Goal: Task Accomplishment & Management: Manage account settings

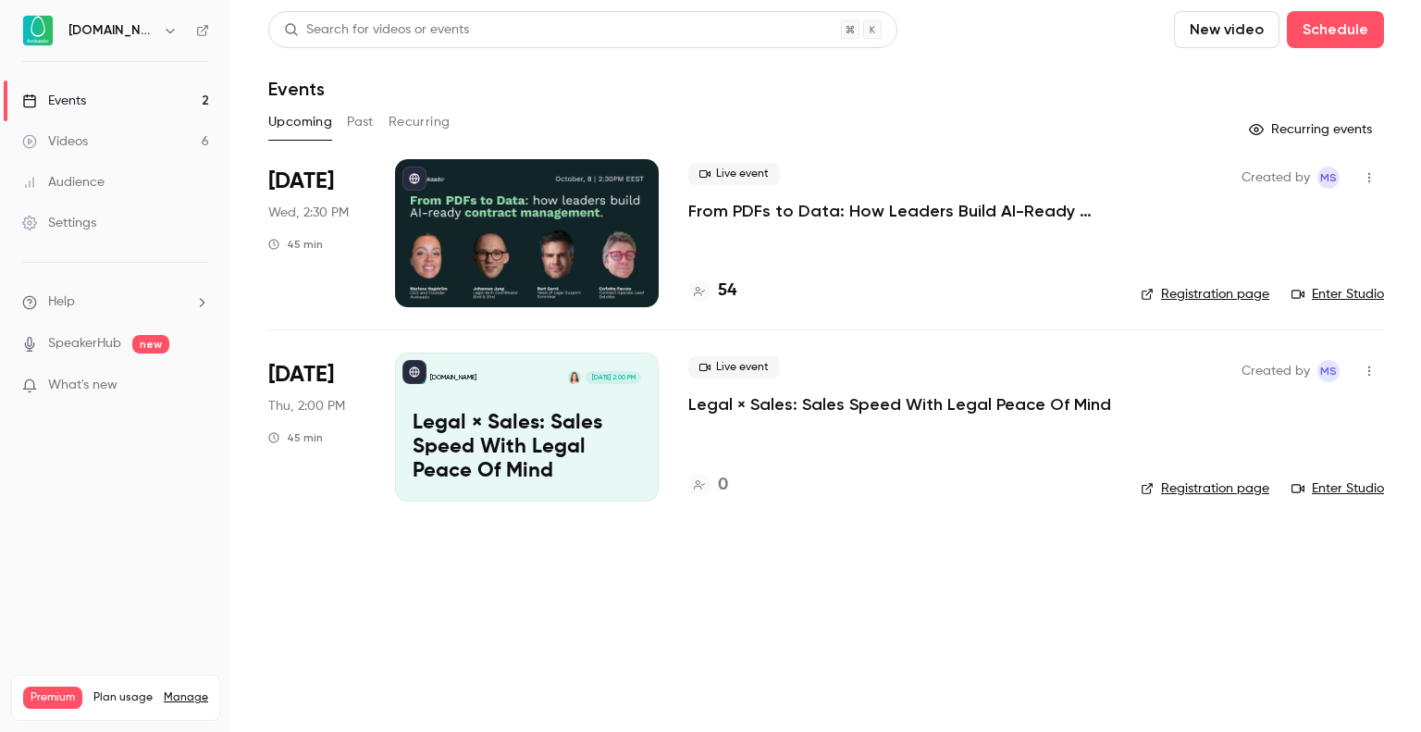
click at [888, 214] on p "From PDFs to Data: How Leaders Build AI-Ready Contract Management." at bounding box center [899, 211] width 423 height 22
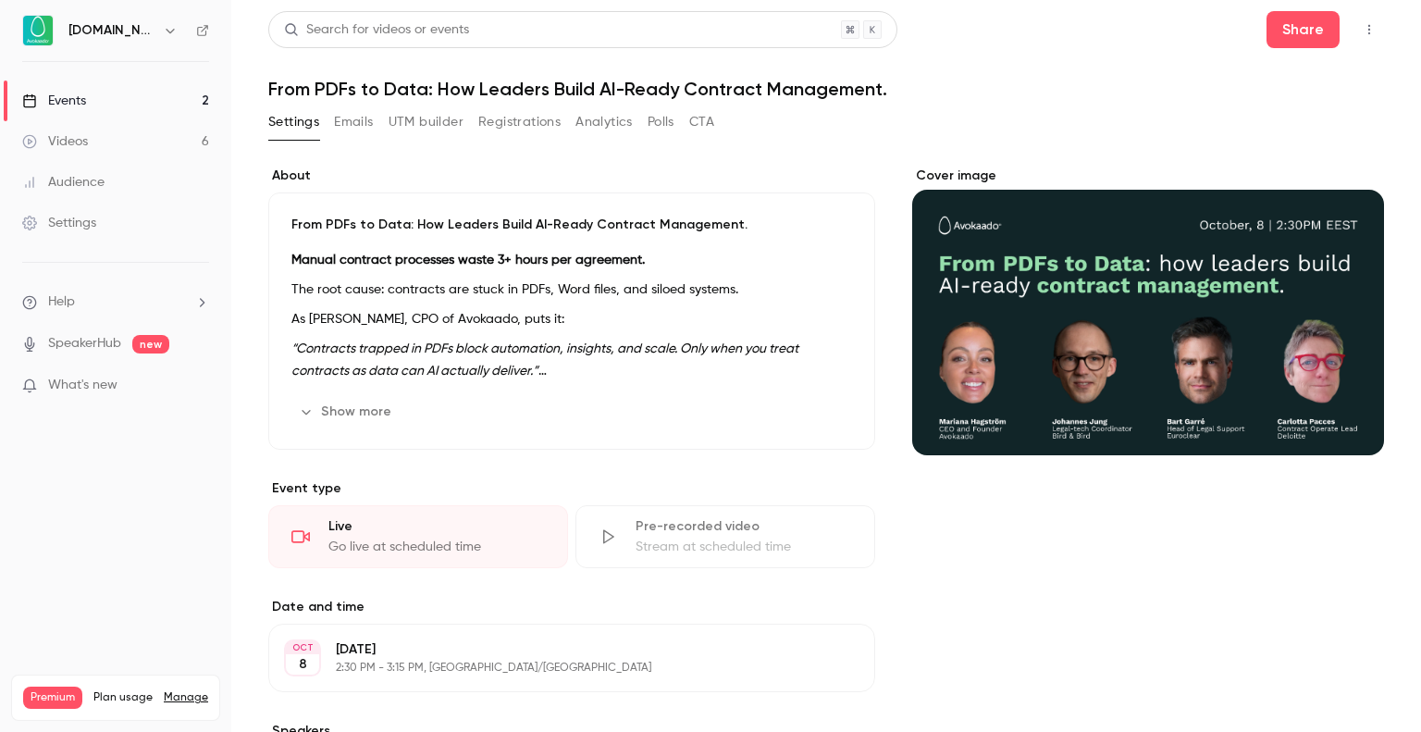
click at [1362, 27] on icon "button" at bounding box center [1369, 29] width 15 height 13
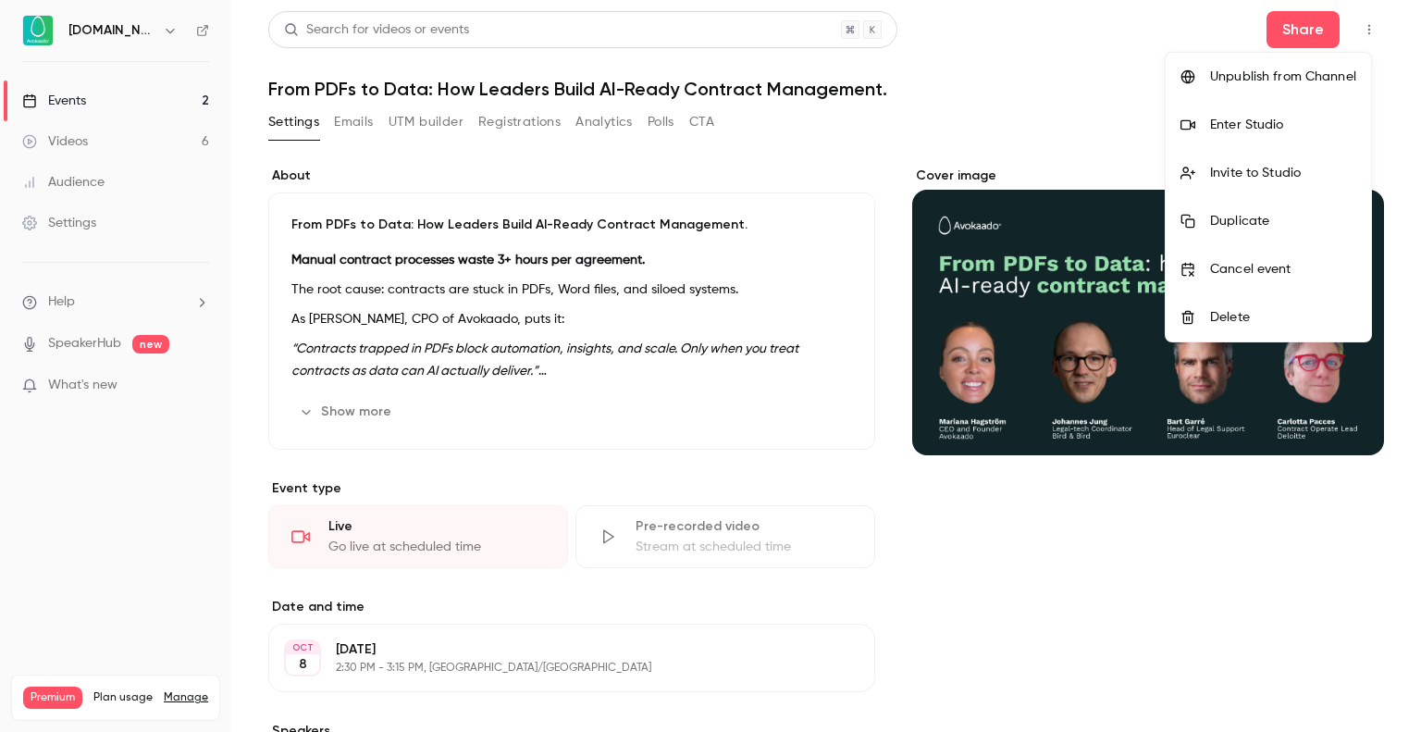
click at [1245, 118] on div "Enter Studio" at bounding box center [1283, 125] width 146 height 19
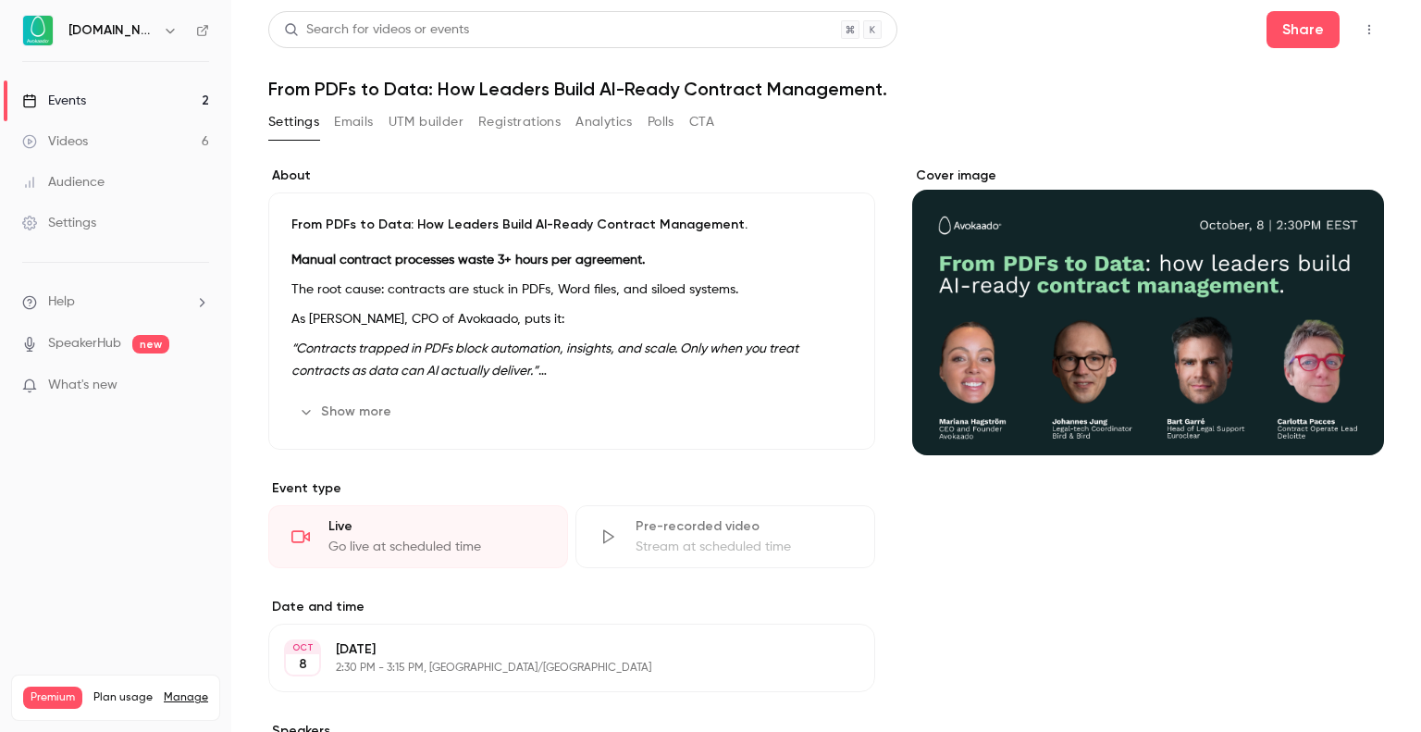
click at [92, 214] on div "Settings" at bounding box center [59, 223] width 74 height 19
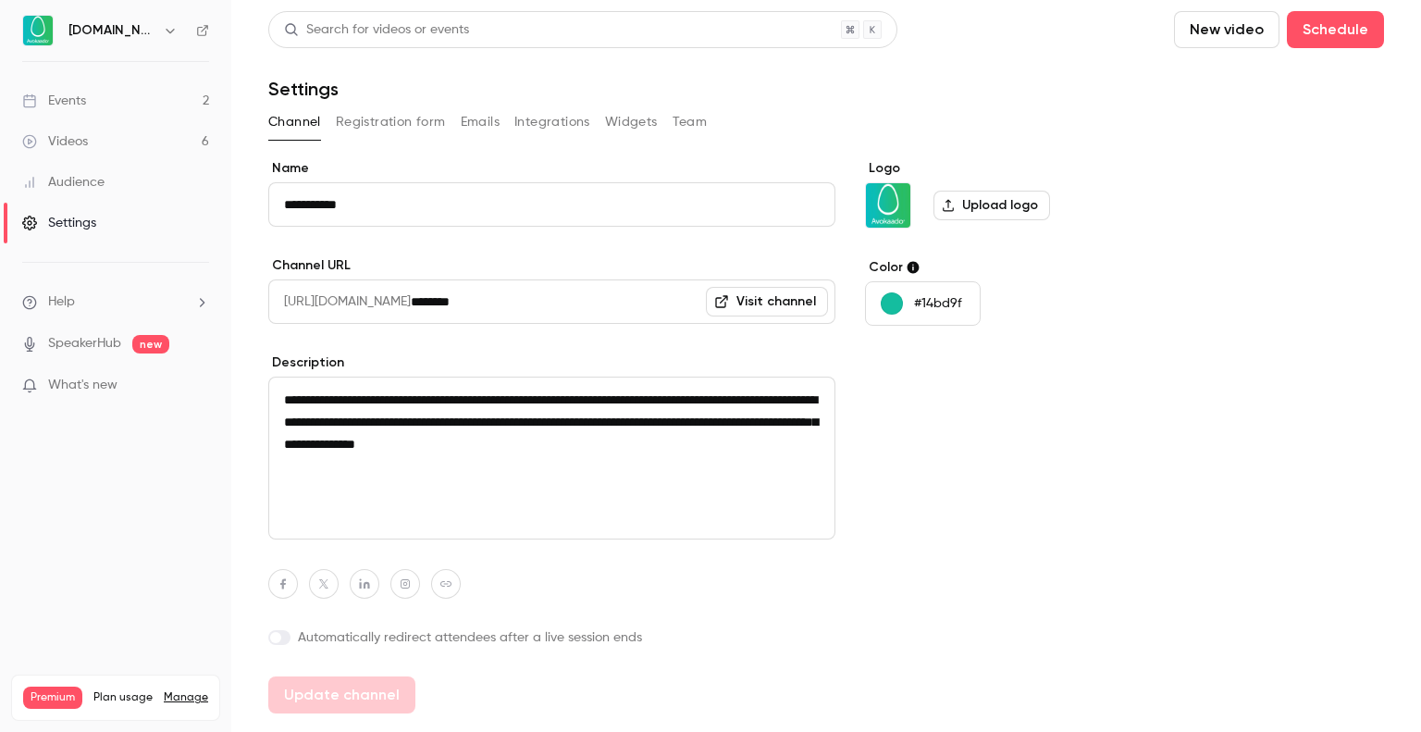
click at [555, 124] on button "Integrations" at bounding box center [552, 122] width 76 height 30
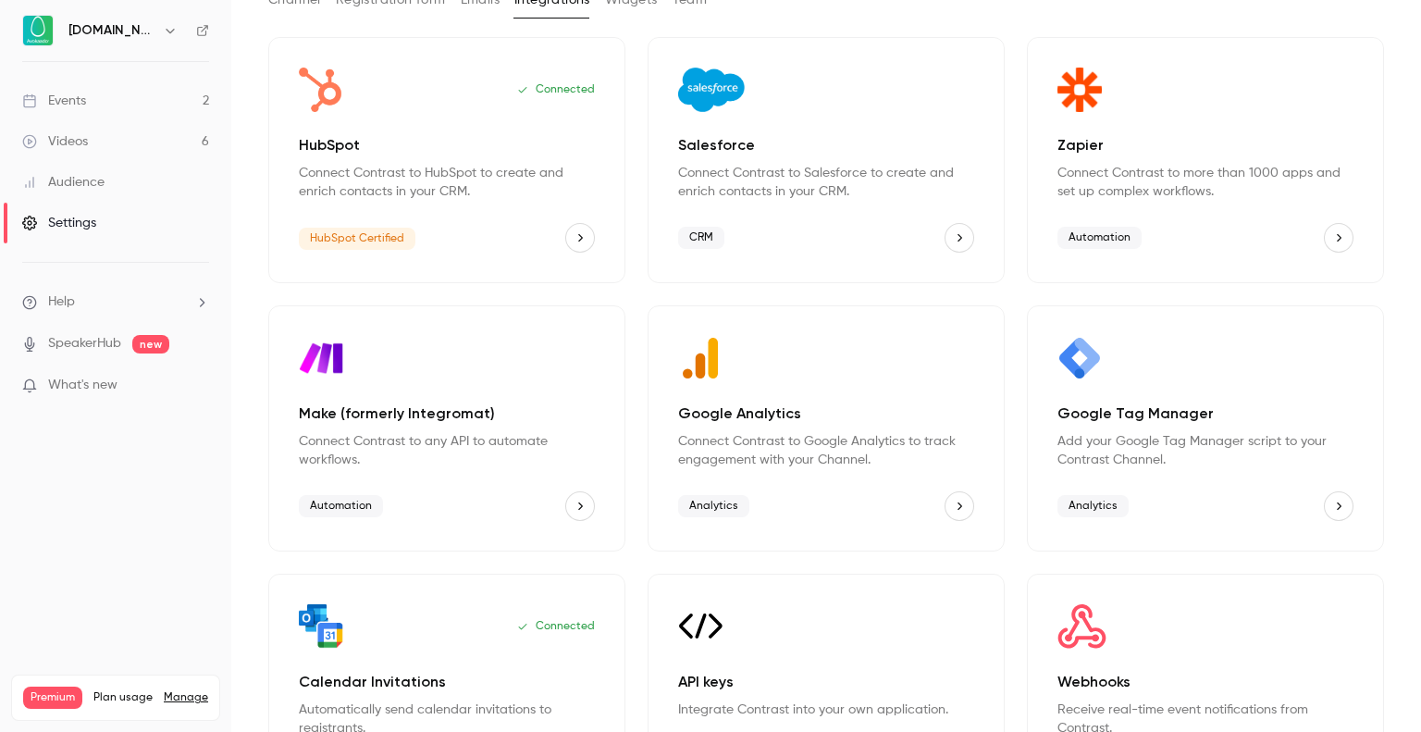
scroll to position [219, 0]
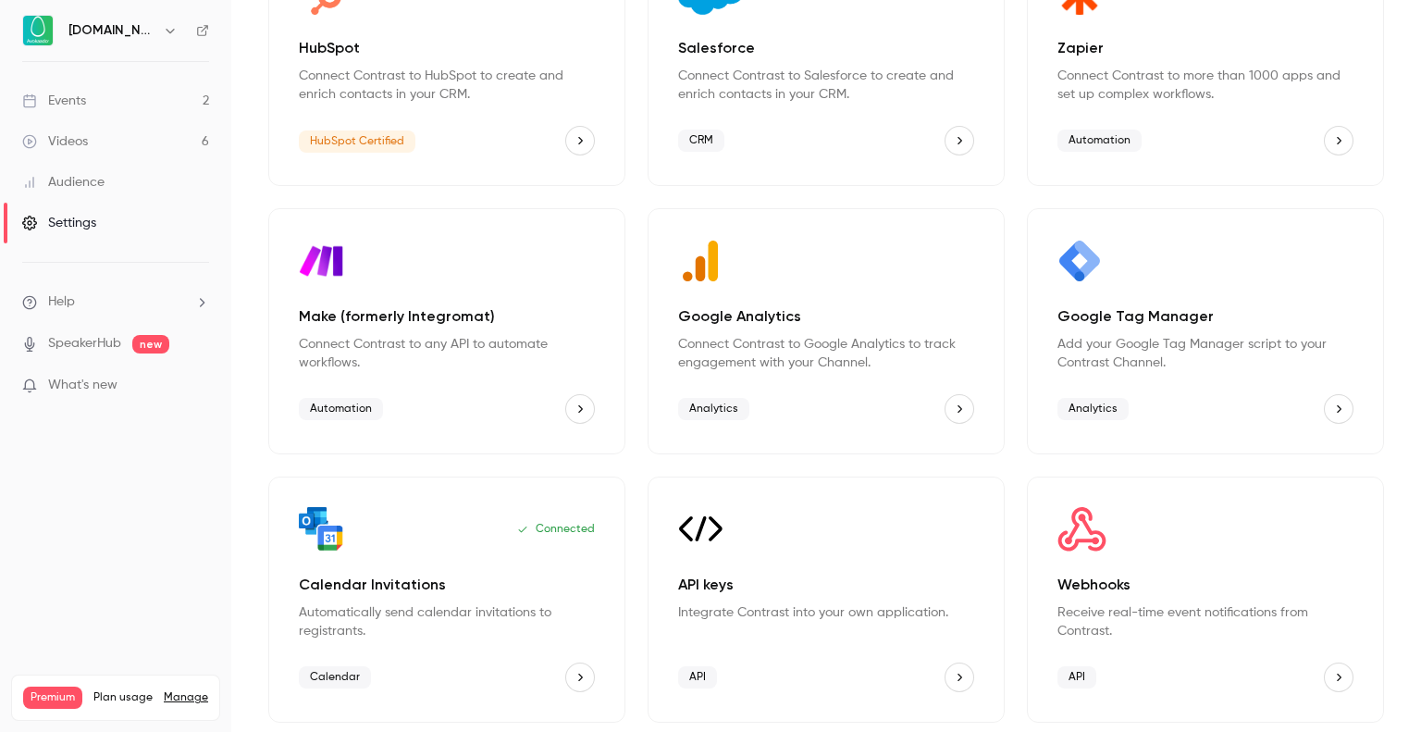
click at [1189, 347] on p "Add your Google Tag Manager script to your Contrast Channel." at bounding box center [1206, 353] width 296 height 37
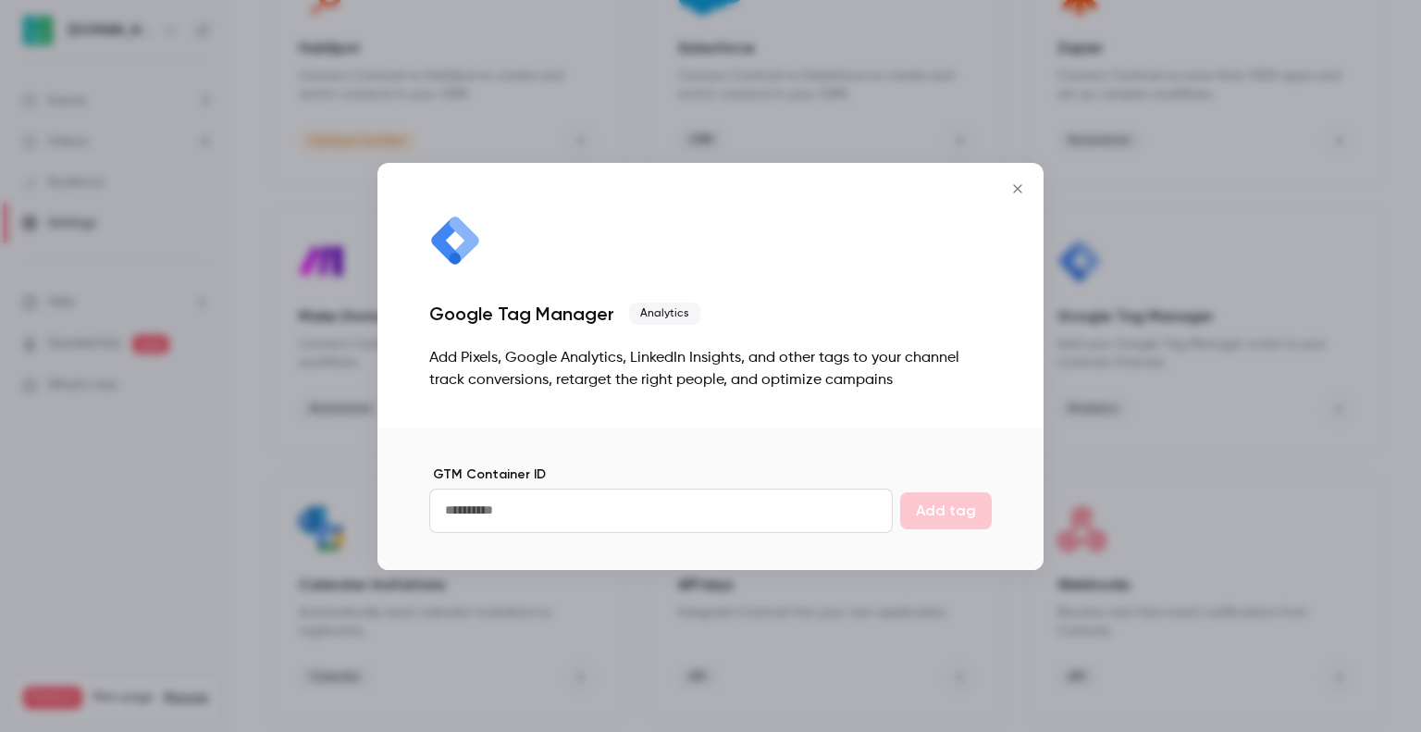
click at [664, 522] on input "GTM Container ID" at bounding box center [661, 511] width 464 height 44
paste input "**********"
type input "**********"
click at [935, 503] on button "Add tag" at bounding box center [946, 510] width 92 height 37
click at [1017, 194] on icon "Close" at bounding box center [1018, 188] width 22 height 15
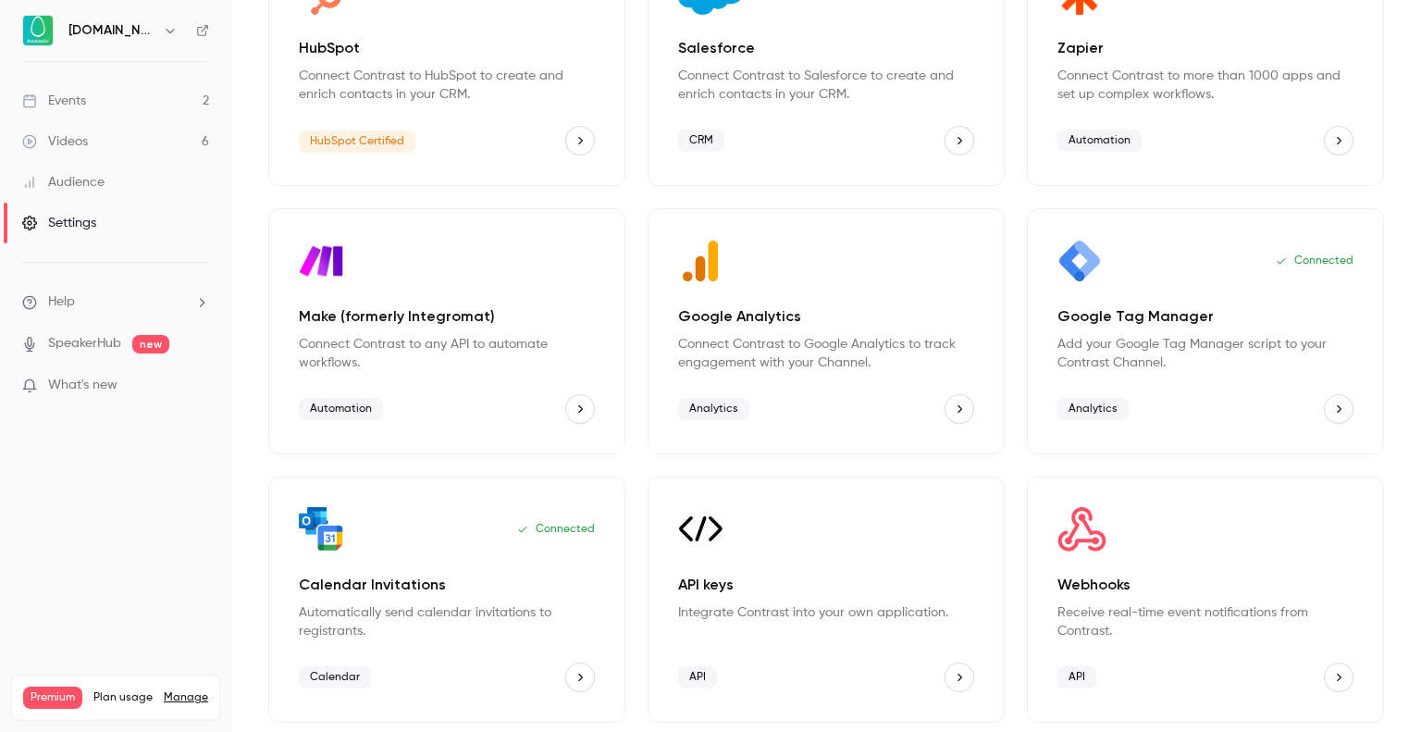
click at [1161, 283] on div "Connected Google Tag Manager Add your Google Tag Manager script to your Contras…" at bounding box center [1205, 331] width 357 height 246
click at [1120, 596] on div "Webhooks Receive real-time event notifications from Contrast." at bounding box center [1206, 607] width 296 height 67
drag, startPoint x: 1120, startPoint y: 596, endPoint x: 1014, endPoint y: 465, distance: 167.8
click at [1014, 465] on div "Connected HubSpot Connect Contrast to HubSpot to create and enrich contacts in …" at bounding box center [826, 331] width 1116 height 783
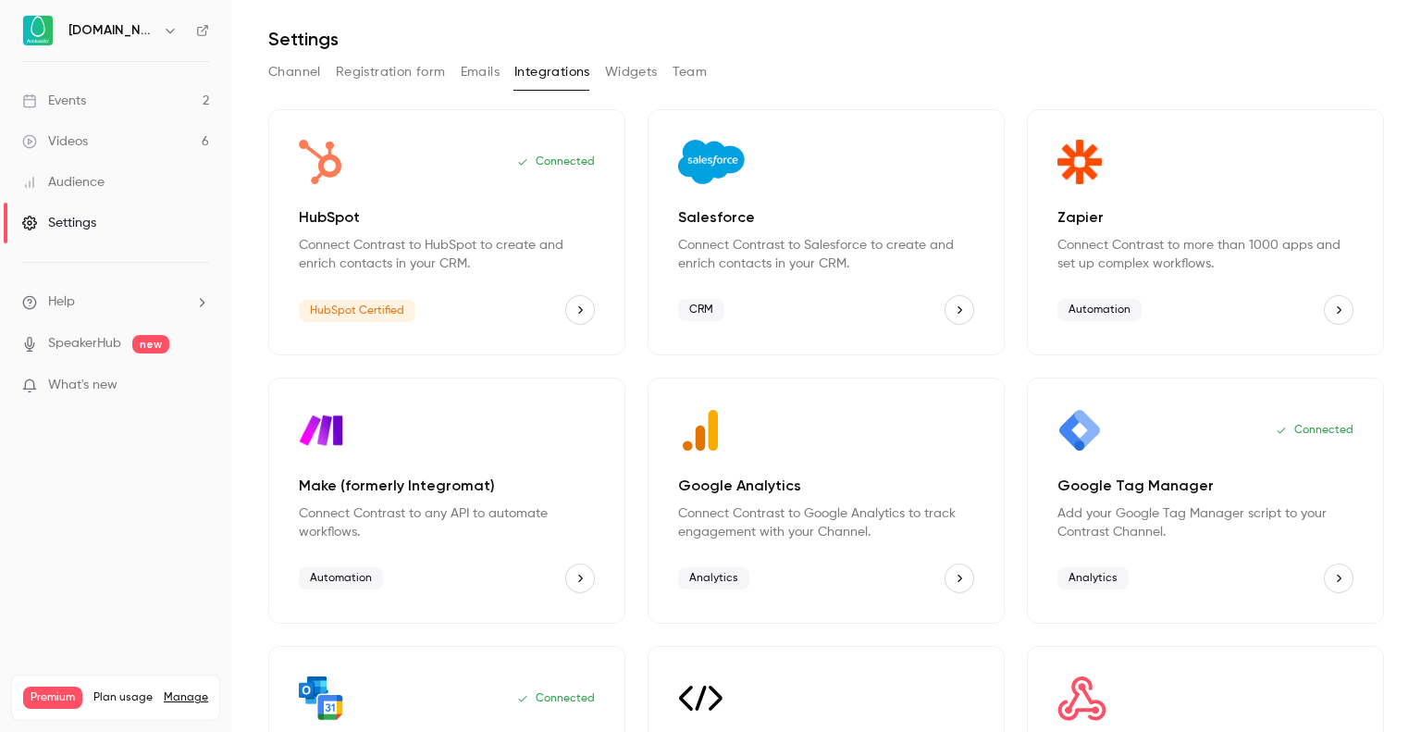
scroll to position [49, 0]
click at [55, 301] on span "Help" at bounding box center [61, 301] width 27 height 19
click at [335, 332] on link "Help center" at bounding box center [341, 337] width 203 height 49
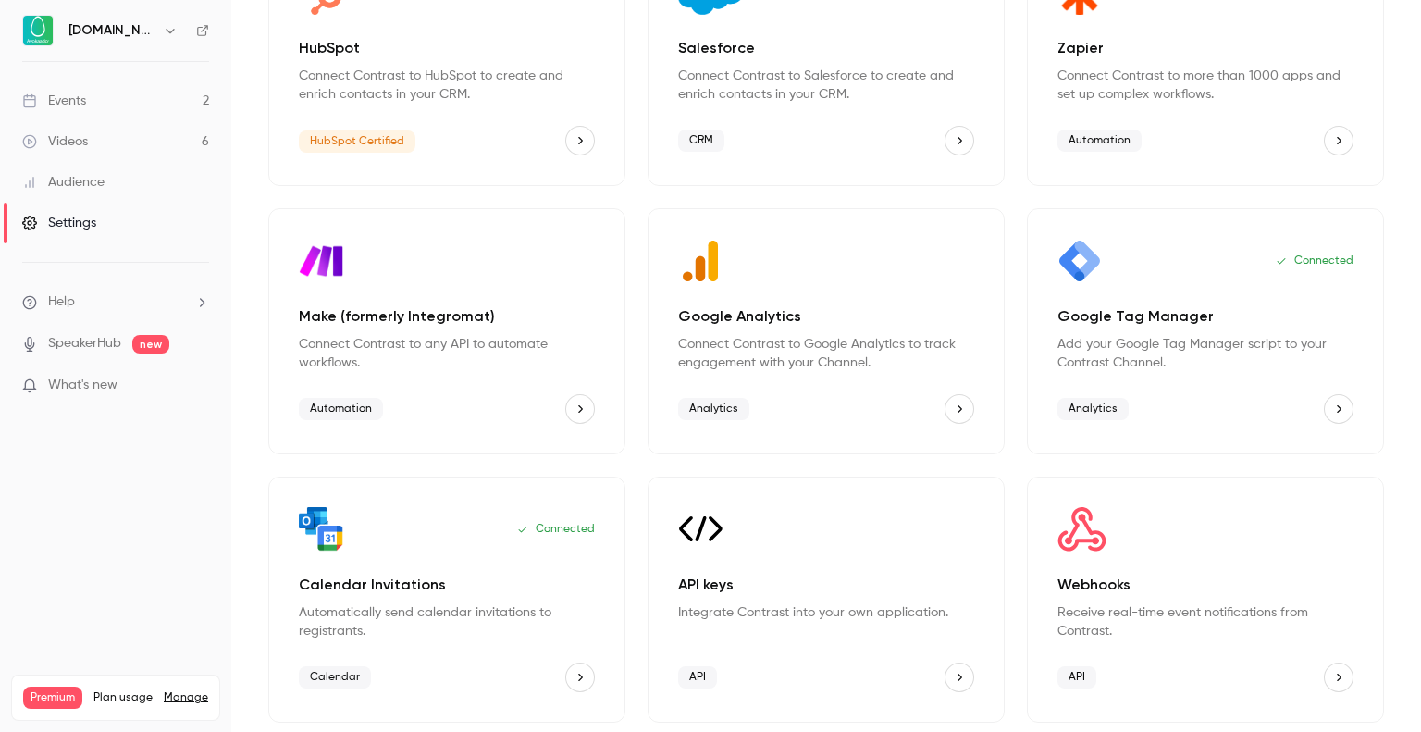
scroll to position [0, 0]
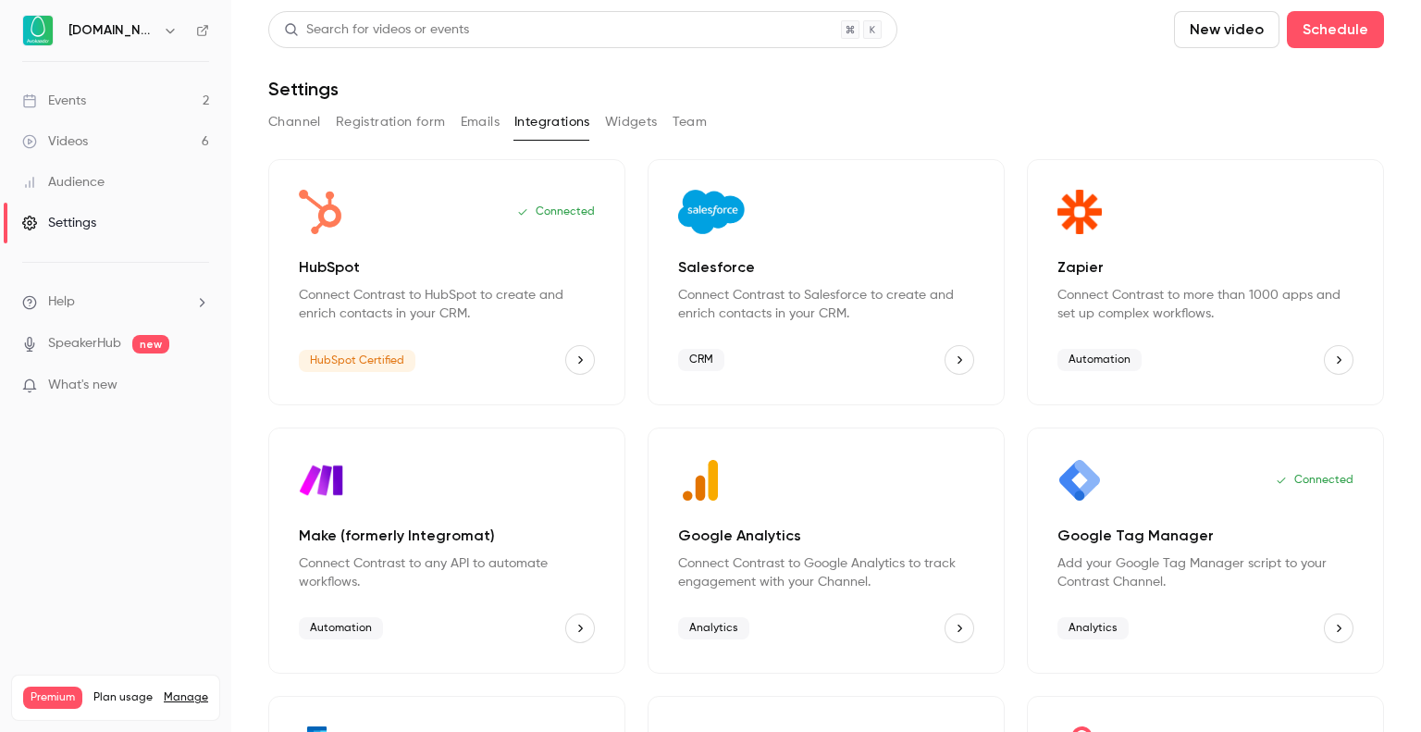
click at [139, 306] on li "Help" at bounding box center [115, 301] width 187 height 19
click at [296, 341] on span "Help center" at bounding box center [289, 337] width 70 height 19
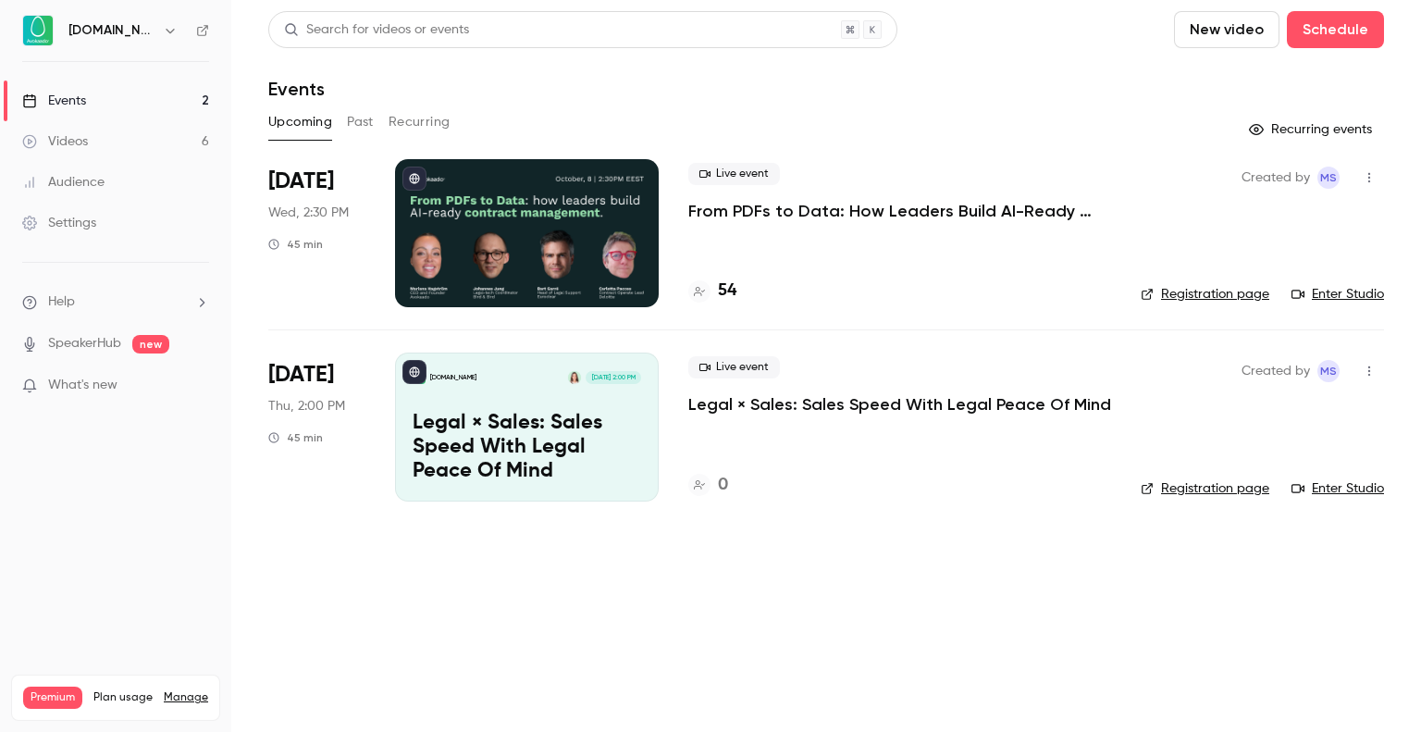
click at [134, 304] on li "Help" at bounding box center [115, 301] width 187 height 19
click at [278, 298] on link "Talk to [GEOGRAPHIC_DATA]" at bounding box center [341, 280] width 203 height 49
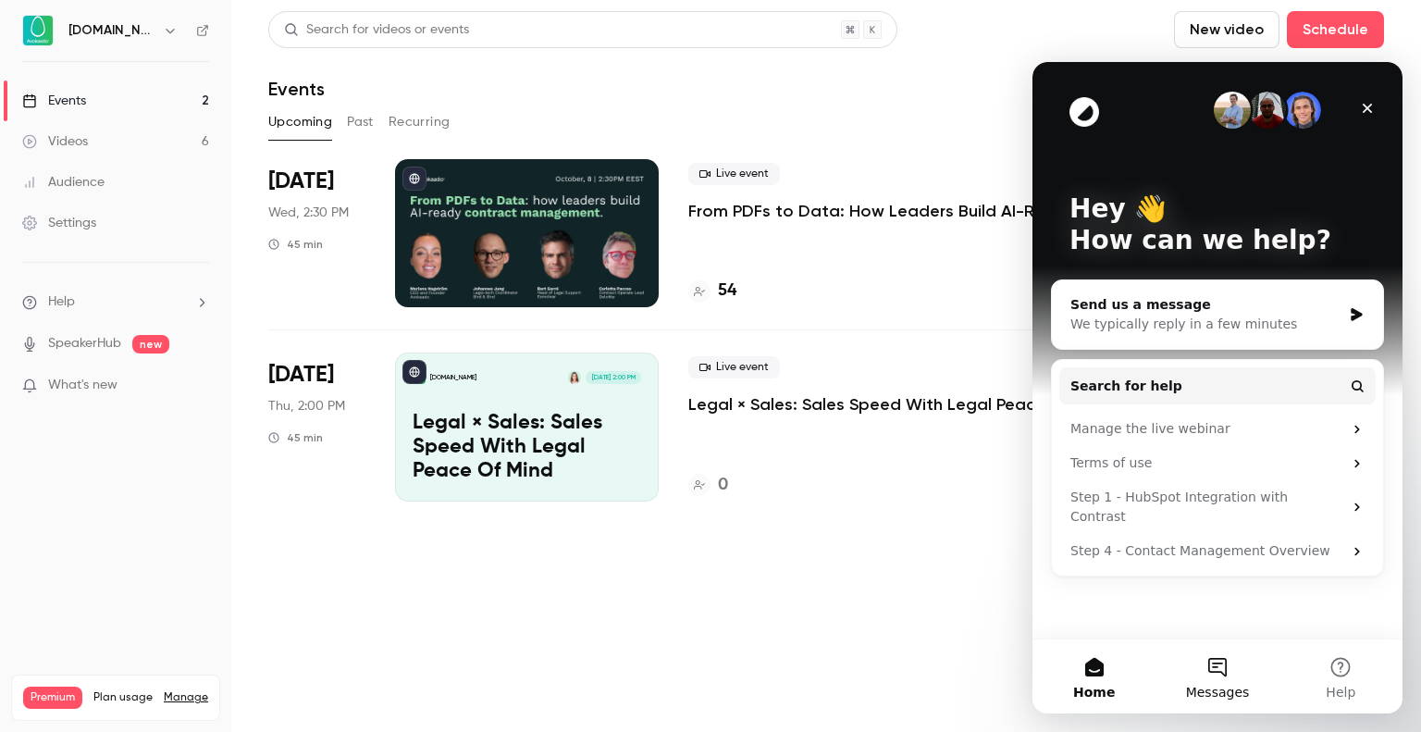
click at [1214, 665] on button "Messages" at bounding box center [1217, 676] width 123 height 74
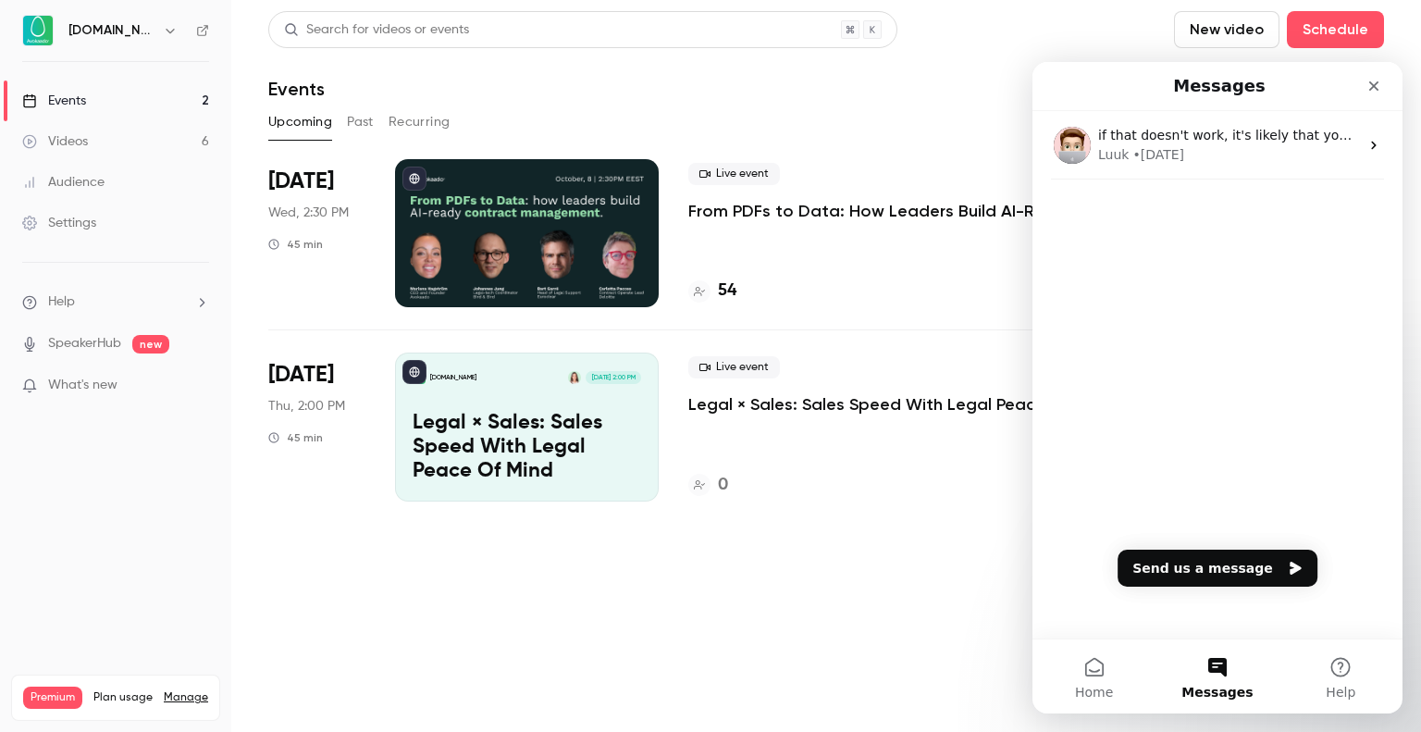
click at [1155, 546] on div "if that doesn't work, it's likely that your computer is a little bit older, and…" at bounding box center [1218, 374] width 370 height 527
click at [1175, 561] on button "Send us a message" at bounding box center [1218, 568] width 200 height 37
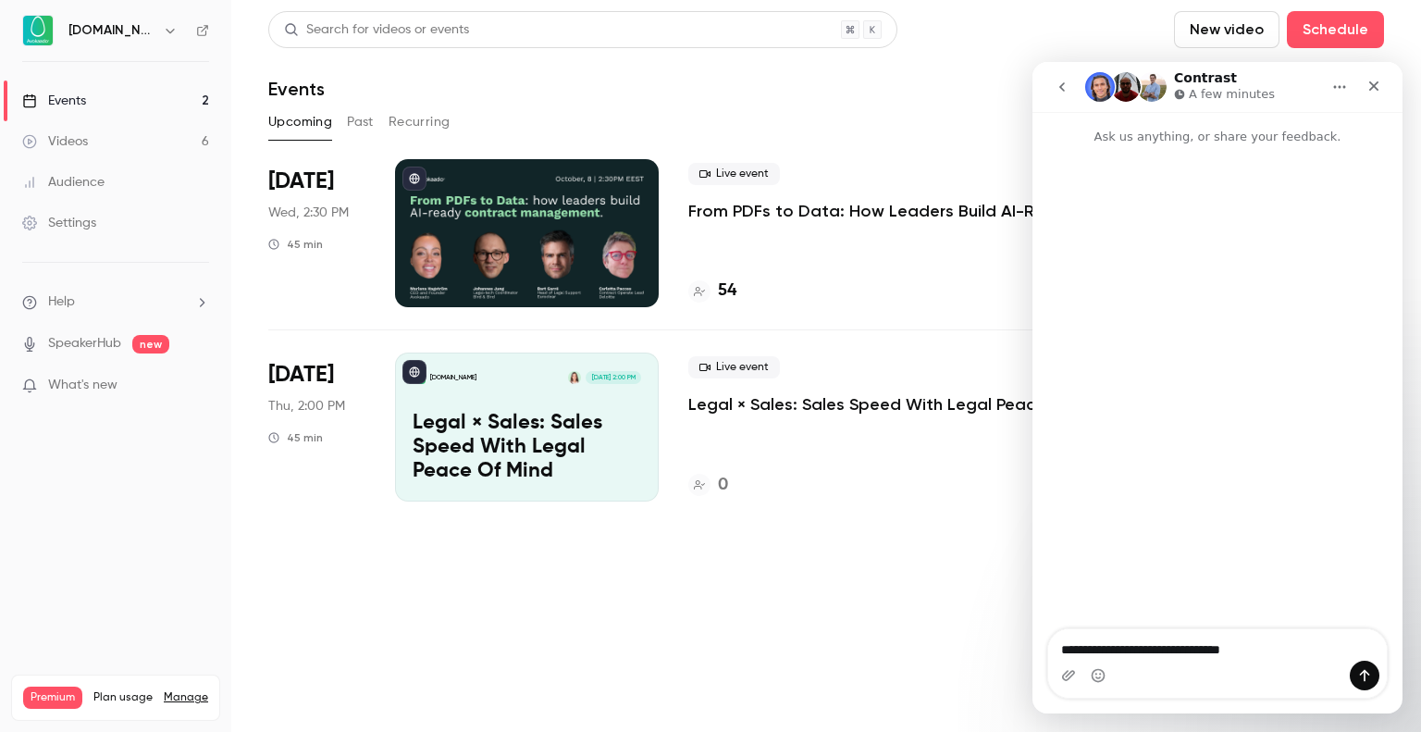
type textarea "**********"
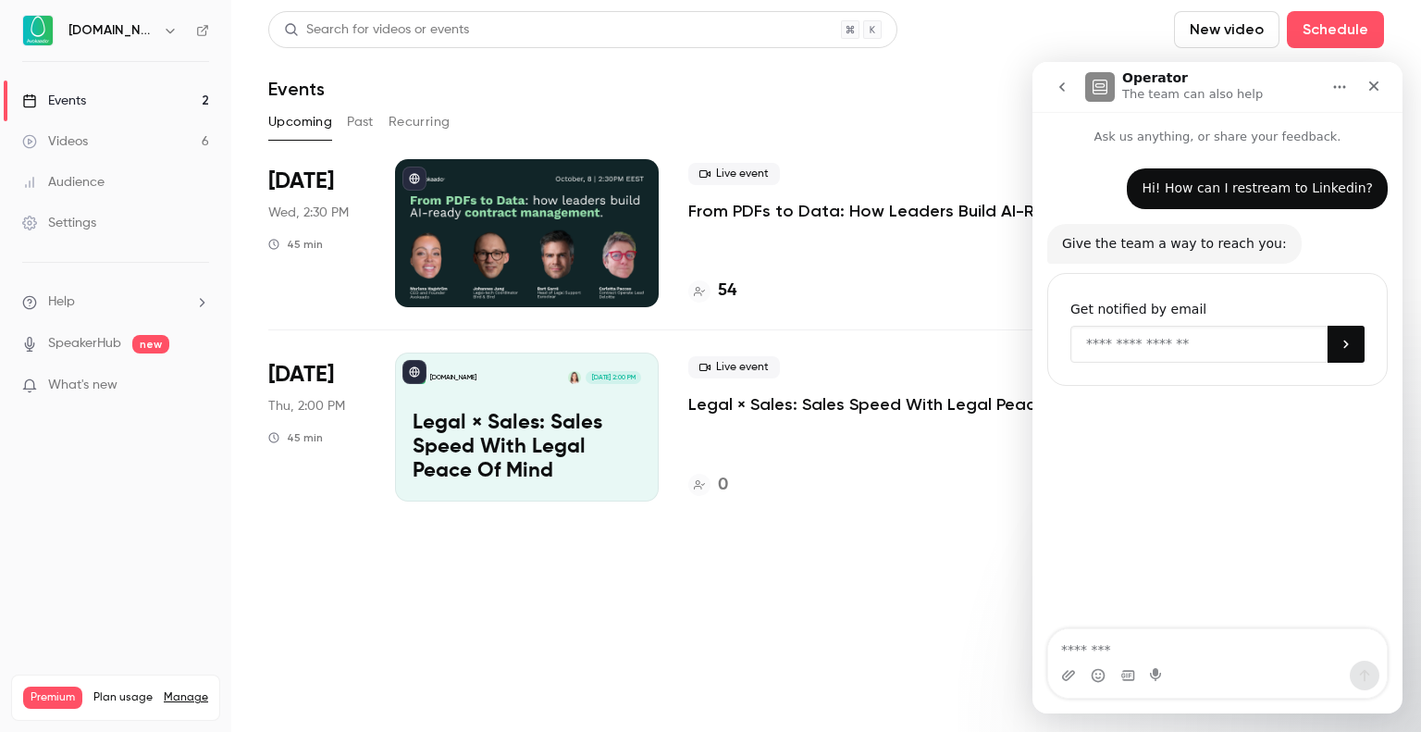
click at [1203, 352] on input "Enter your email" at bounding box center [1198, 344] width 257 height 37
type input "**********"
